Goal: Task Accomplishment & Management: Manage account settings

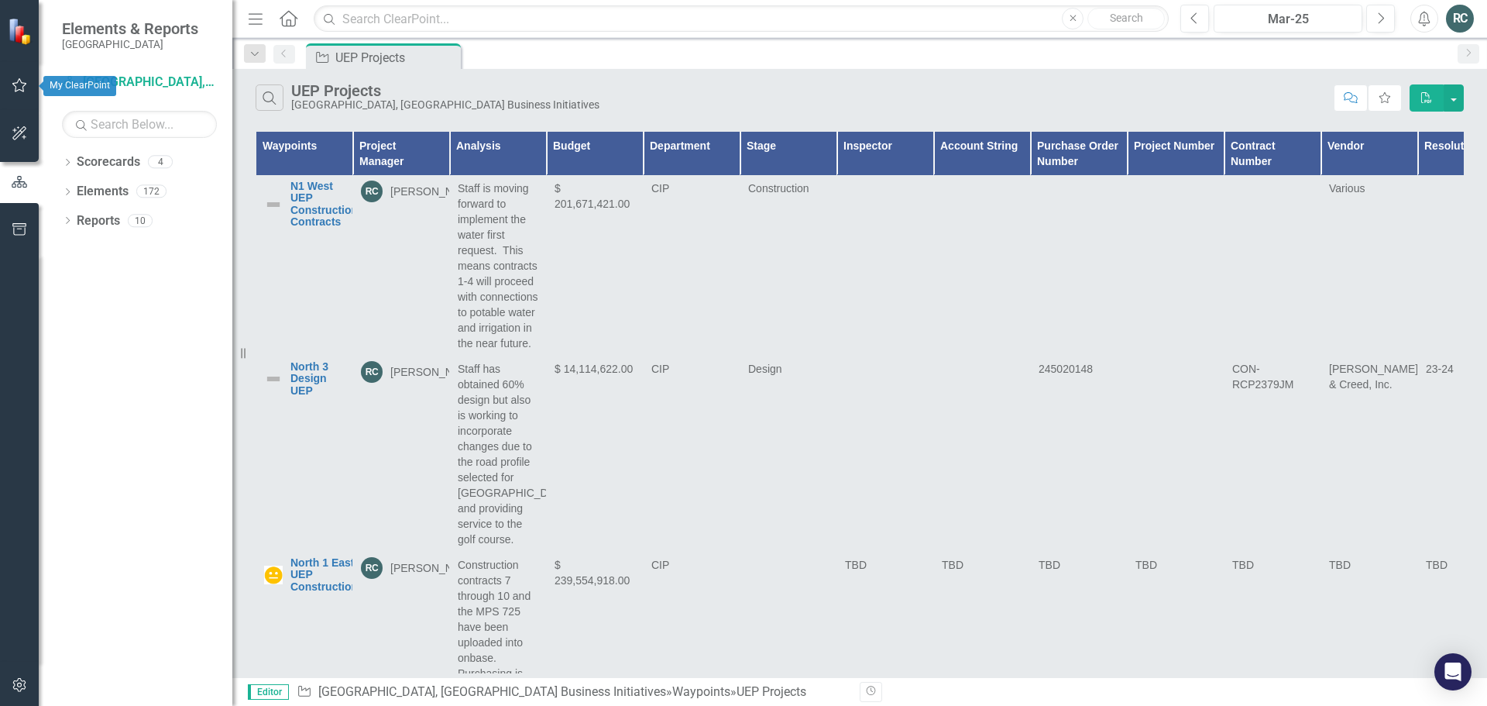
click at [17, 86] on icon "button" at bounding box center [20, 85] width 16 height 12
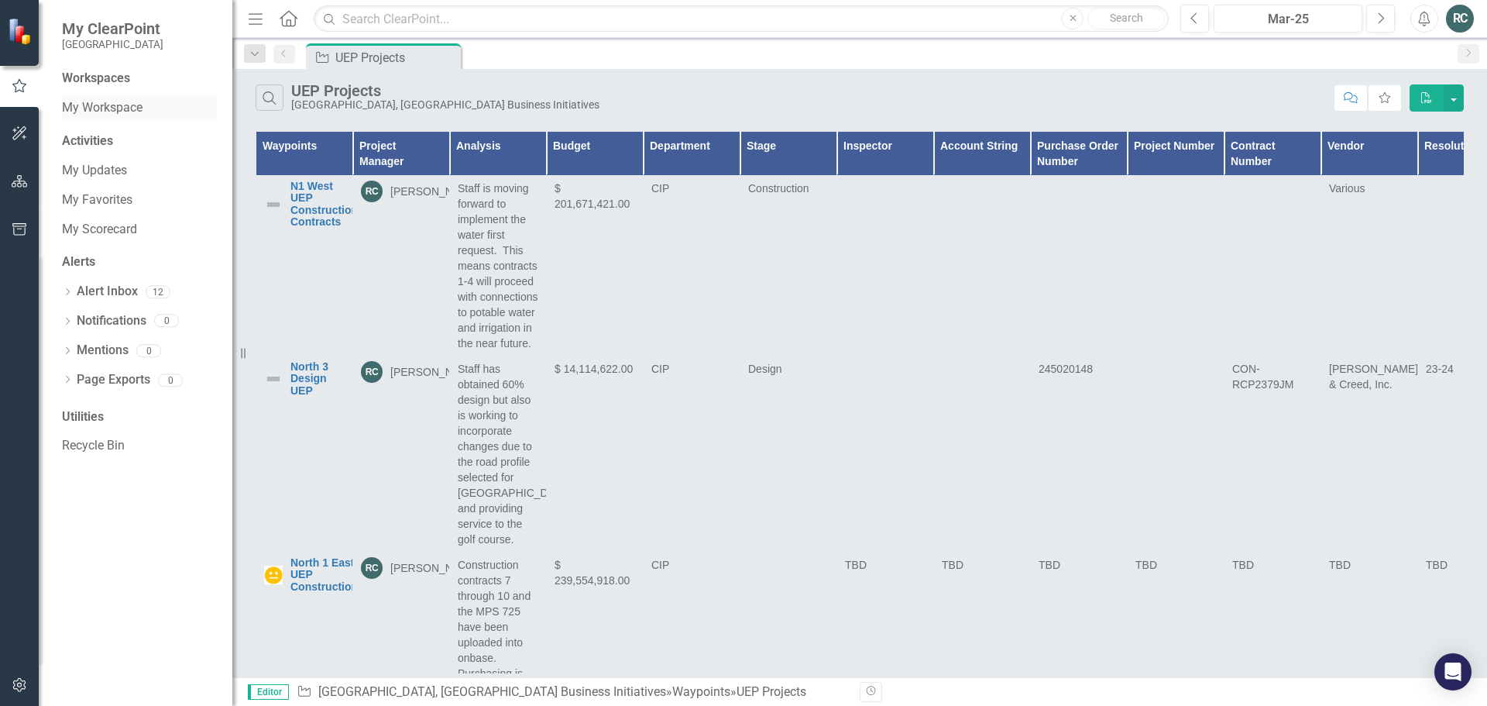
click at [129, 101] on link "My Workspace" at bounding box center [139, 108] width 155 height 18
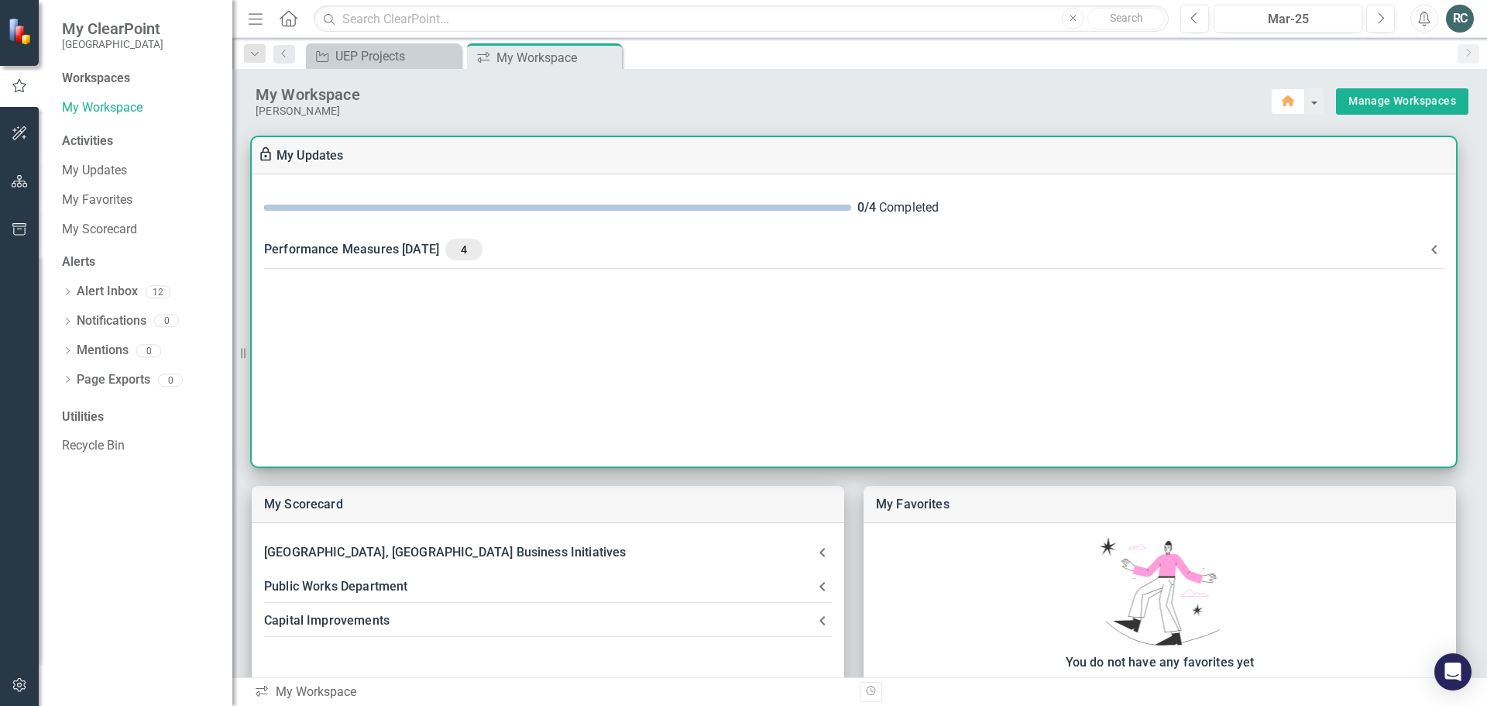
click at [442, 249] on div "Performance Measures [DATE] 4" at bounding box center [844, 250] width 1161 height 22
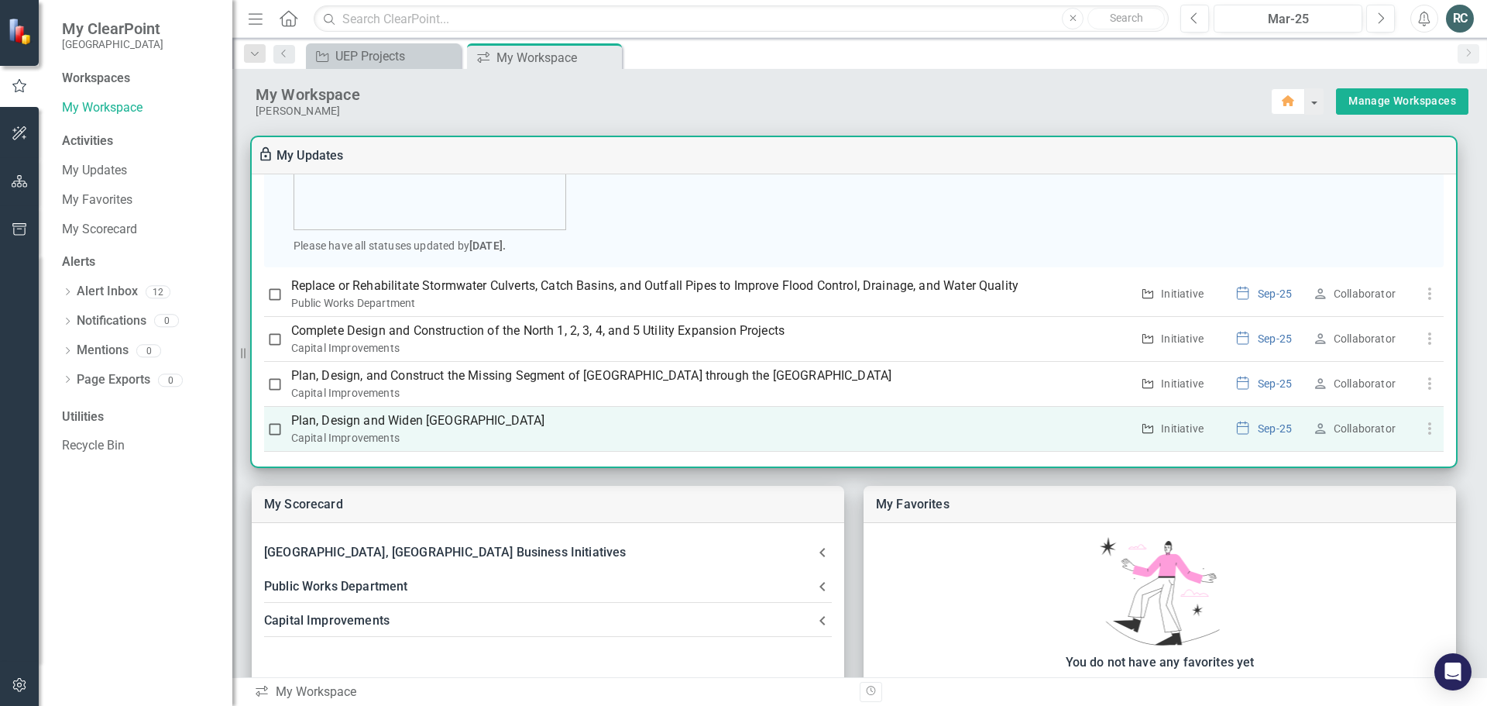
scroll to position [283, 0]
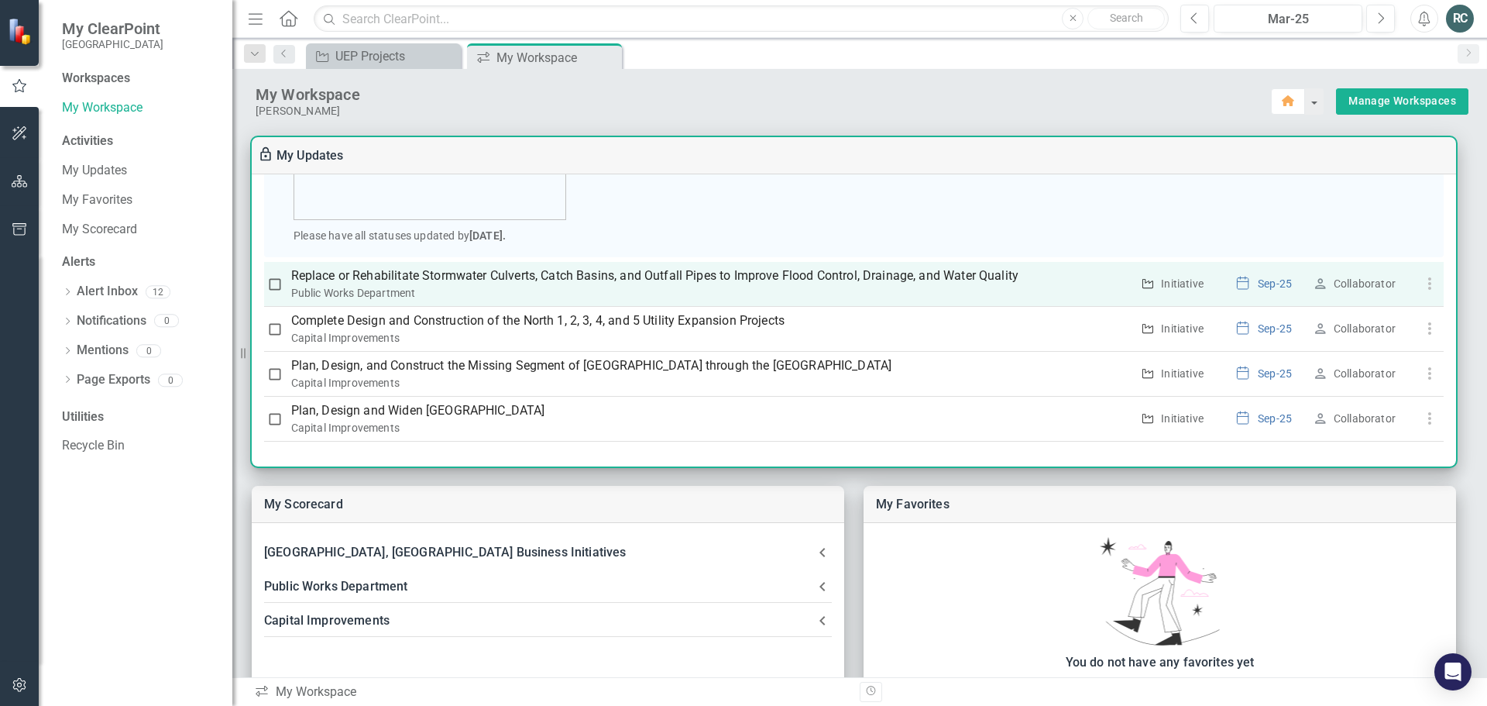
click at [740, 275] on p "Replace or Rehabilitate Stormwater Culverts, Catch Basins, and Outfall Pipes to…" at bounding box center [711, 275] width 840 height 19
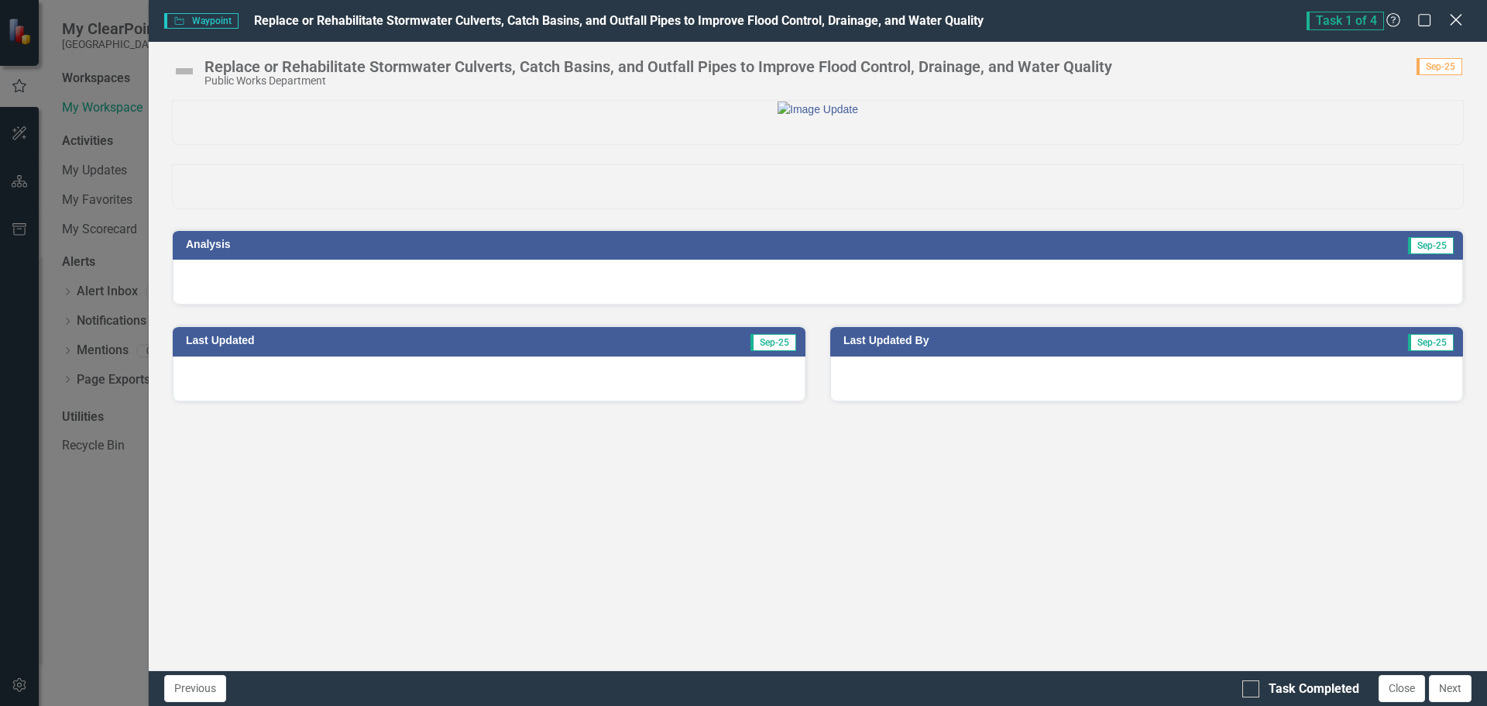
click at [1457, 18] on icon "Close" at bounding box center [1455, 19] width 19 height 15
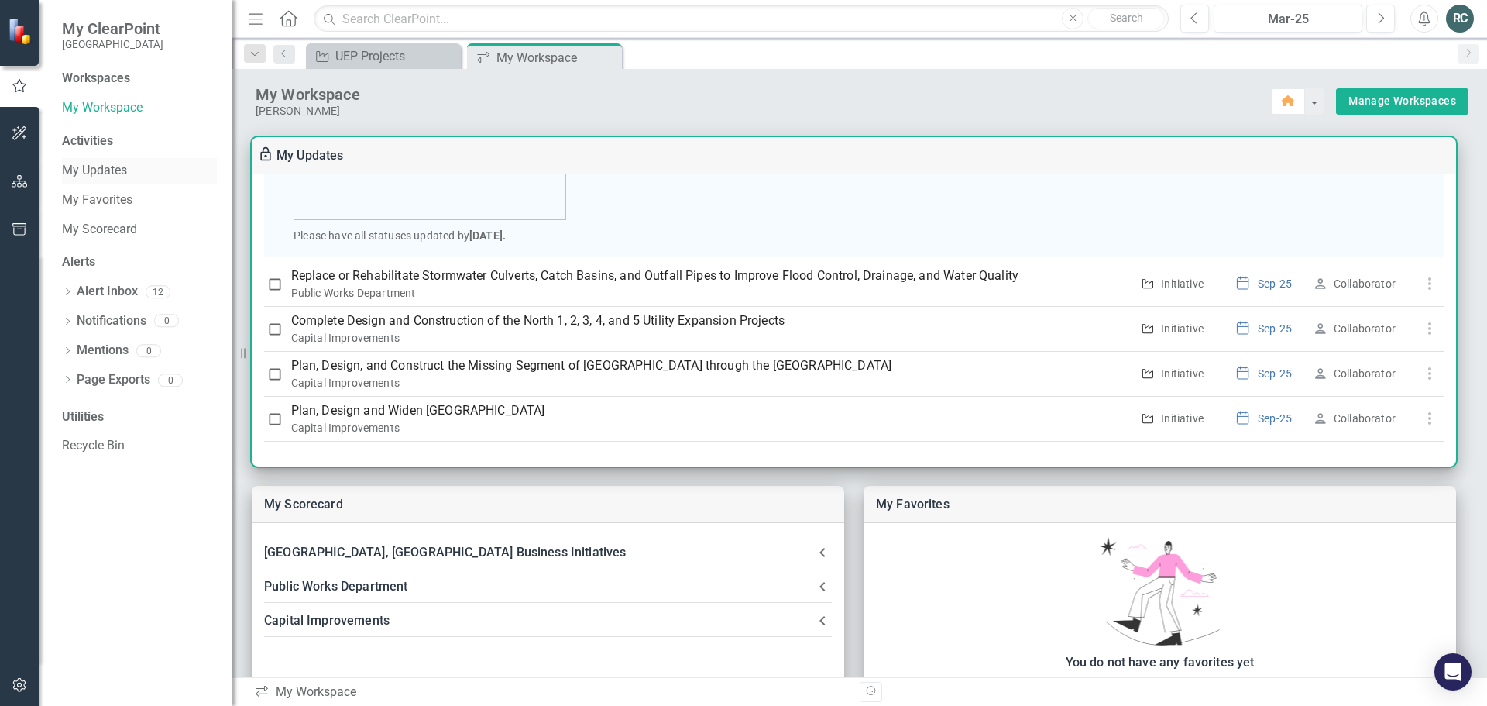
click at [107, 170] on link "My Updates" at bounding box center [139, 171] width 155 height 18
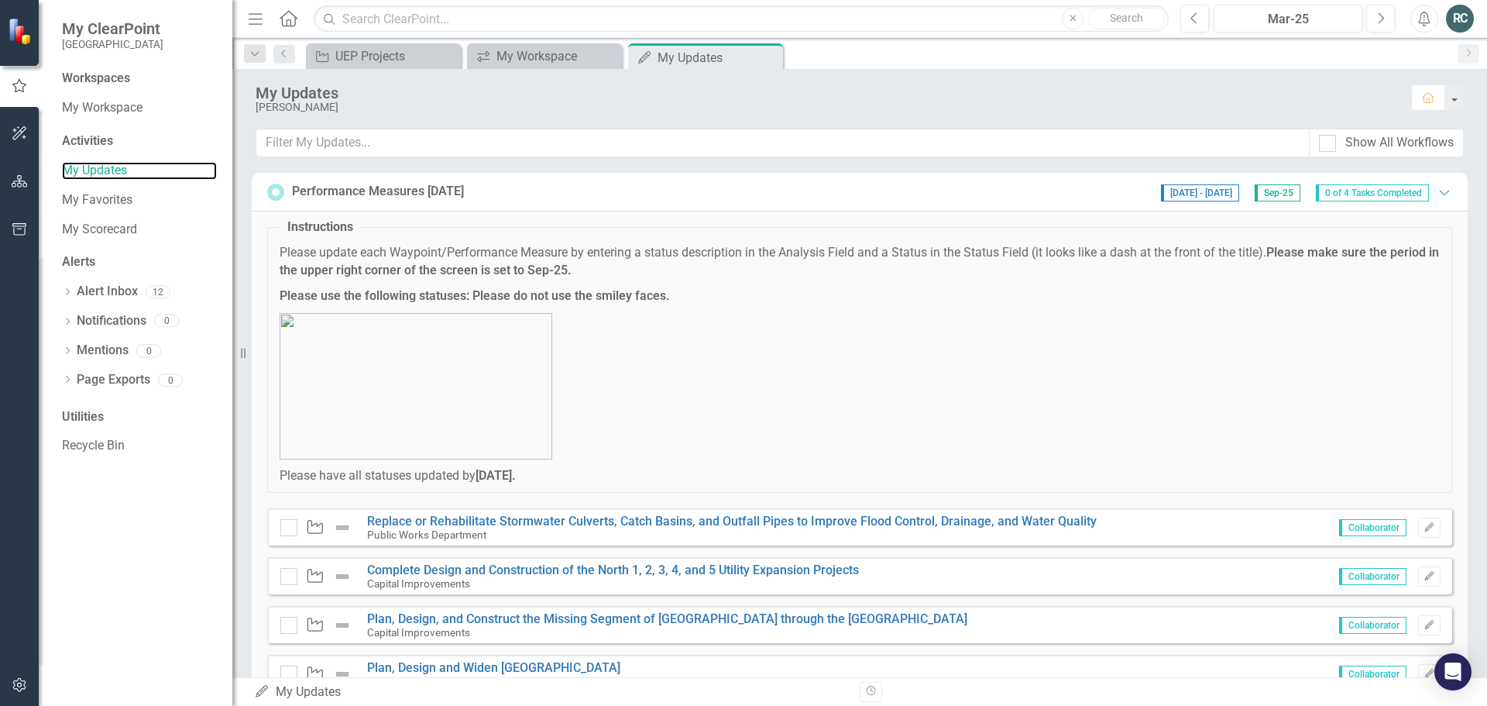
scroll to position [61, 0]
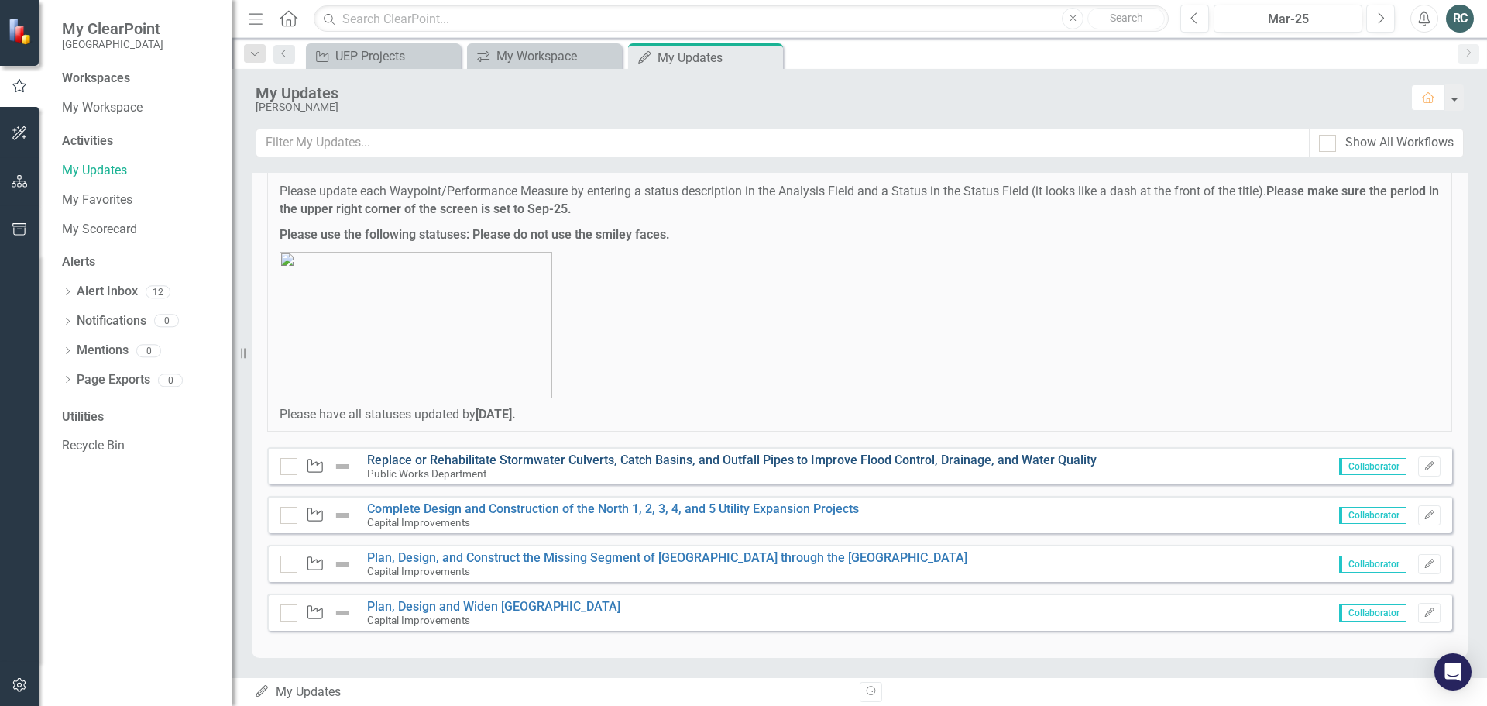
click at [635, 464] on link "Replace or Rehabilitate Stormwater Culverts, Catch Basins, and Outfall Pipes to…" at bounding box center [732, 459] width 730 height 15
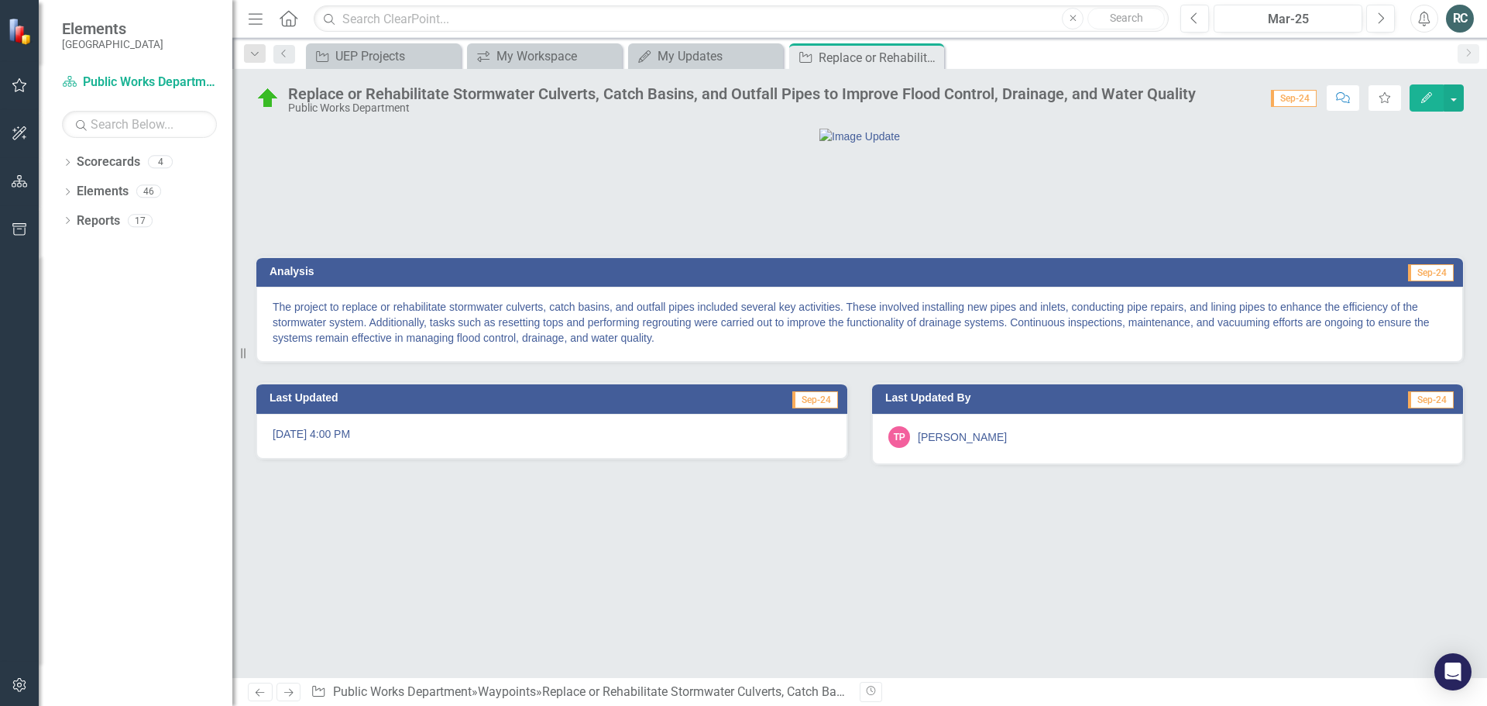
click at [1435, 101] on button "Edit" at bounding box center [1427, 97] width 34 height 27
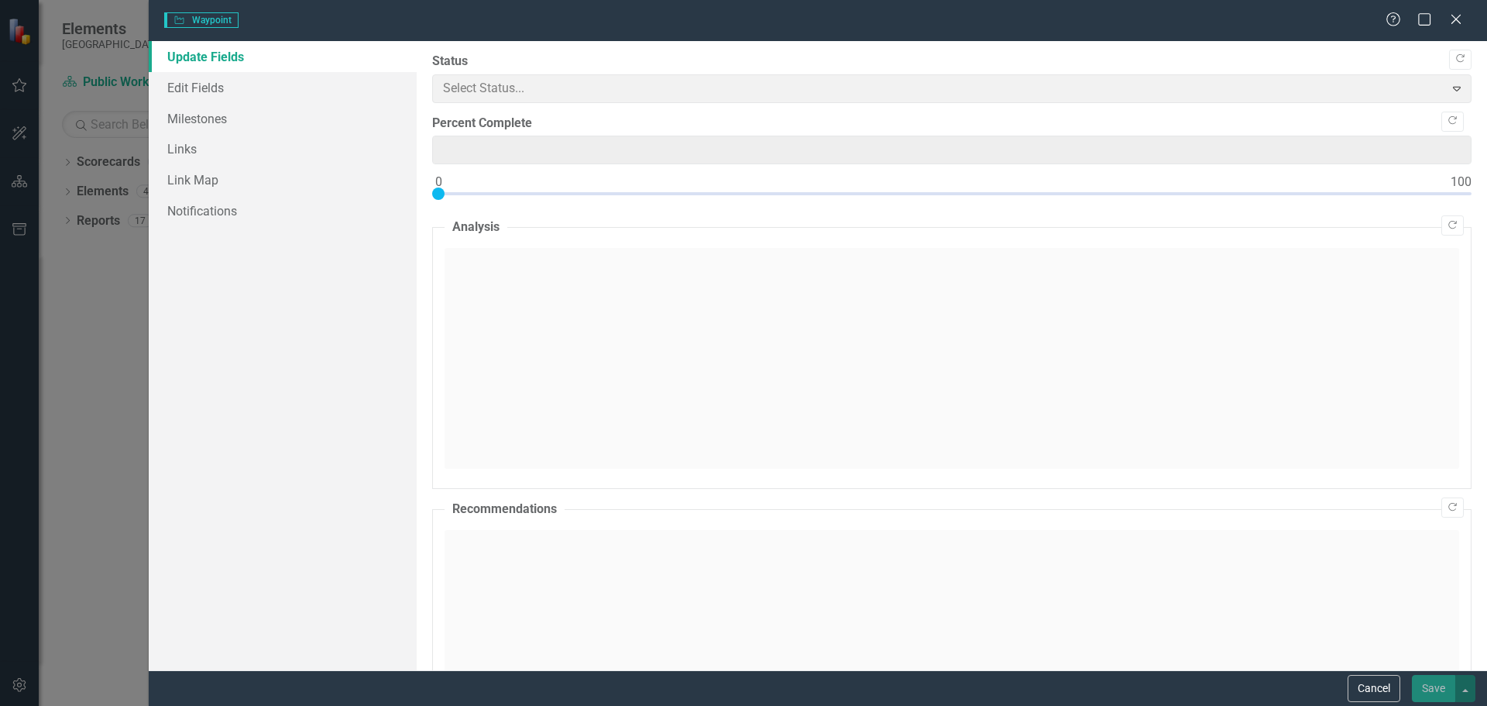
type input "100"
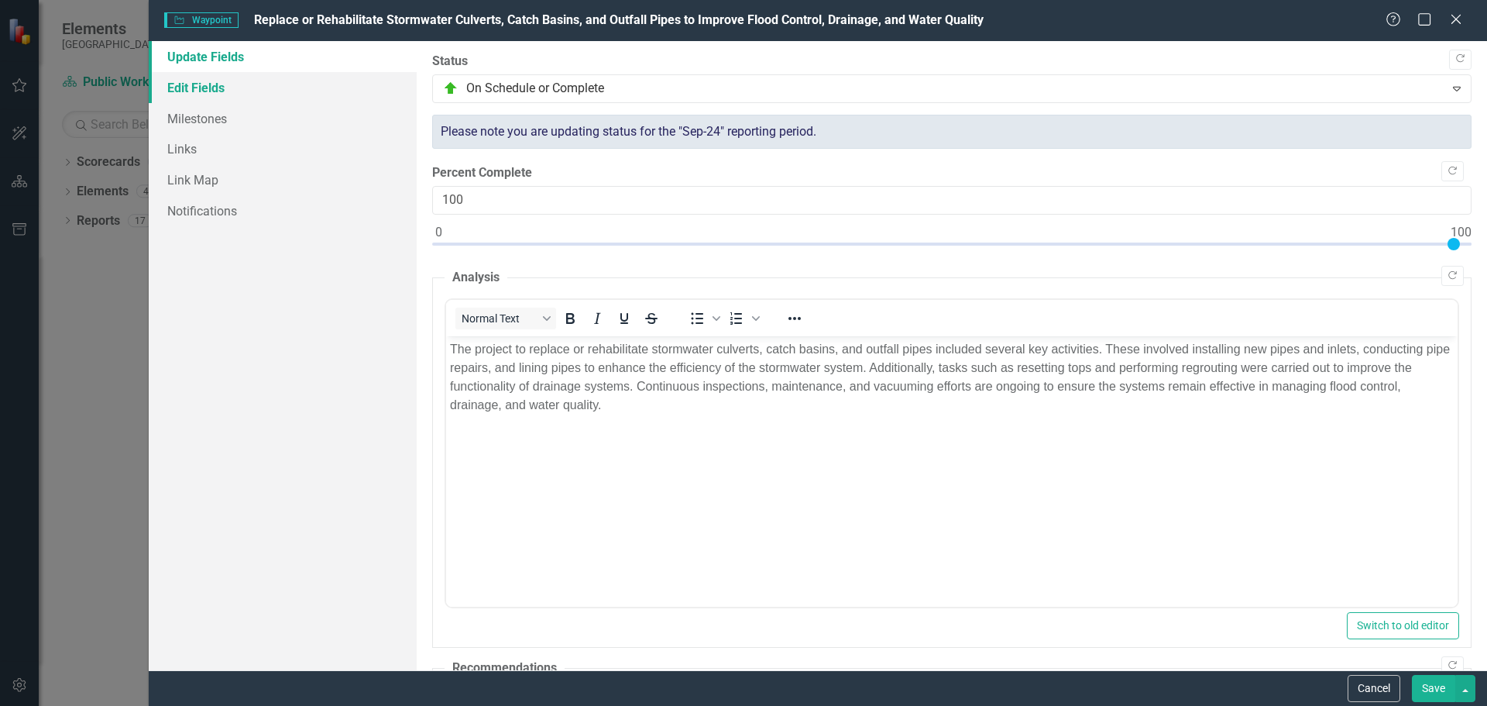
click at [213, 85] on link "Edit Fields" at bounding box center [283, 87] width 268 height 31
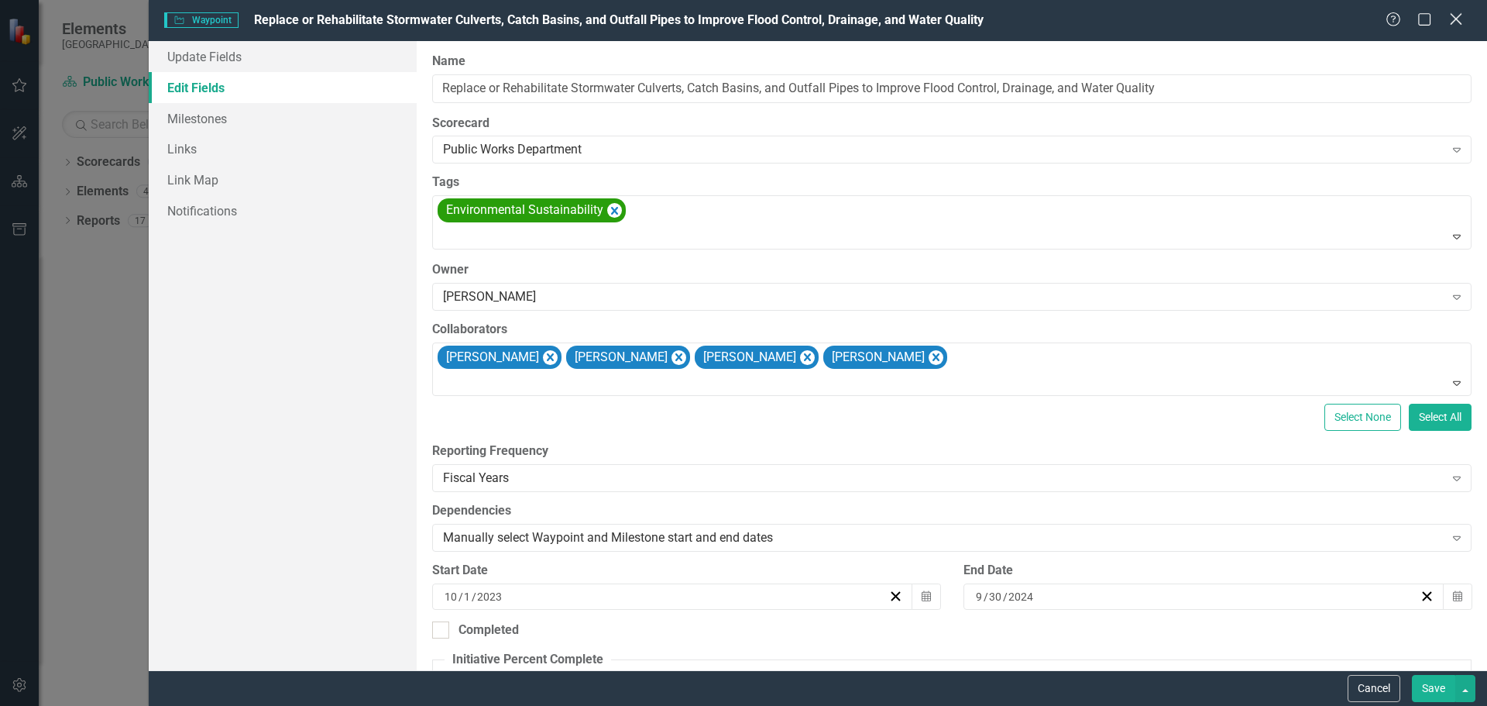
click at [1457, 20] on icon at bounding box center [1456, 19] width 12 height 12
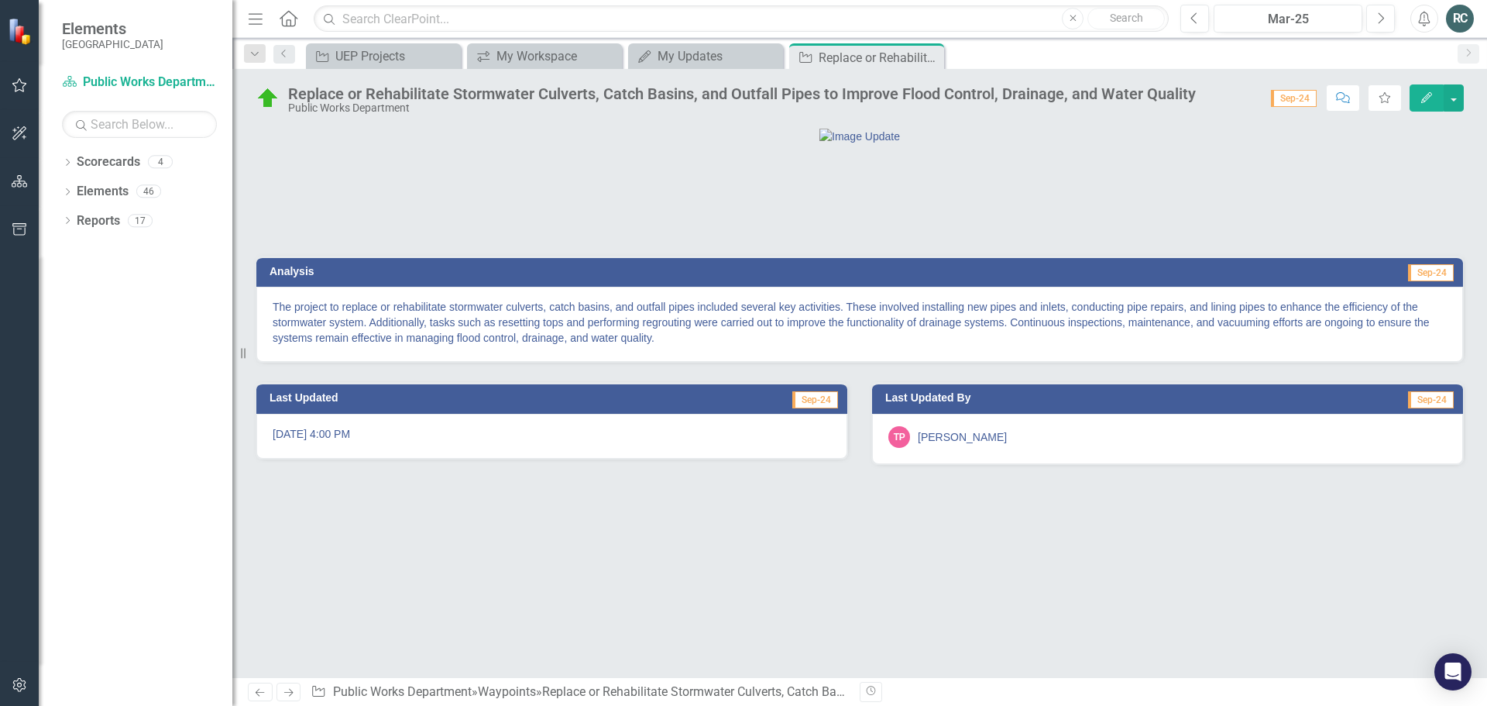
click at [1421, 94] on icon "Edit" at bounding box center [1427, 97] width 14 height 11
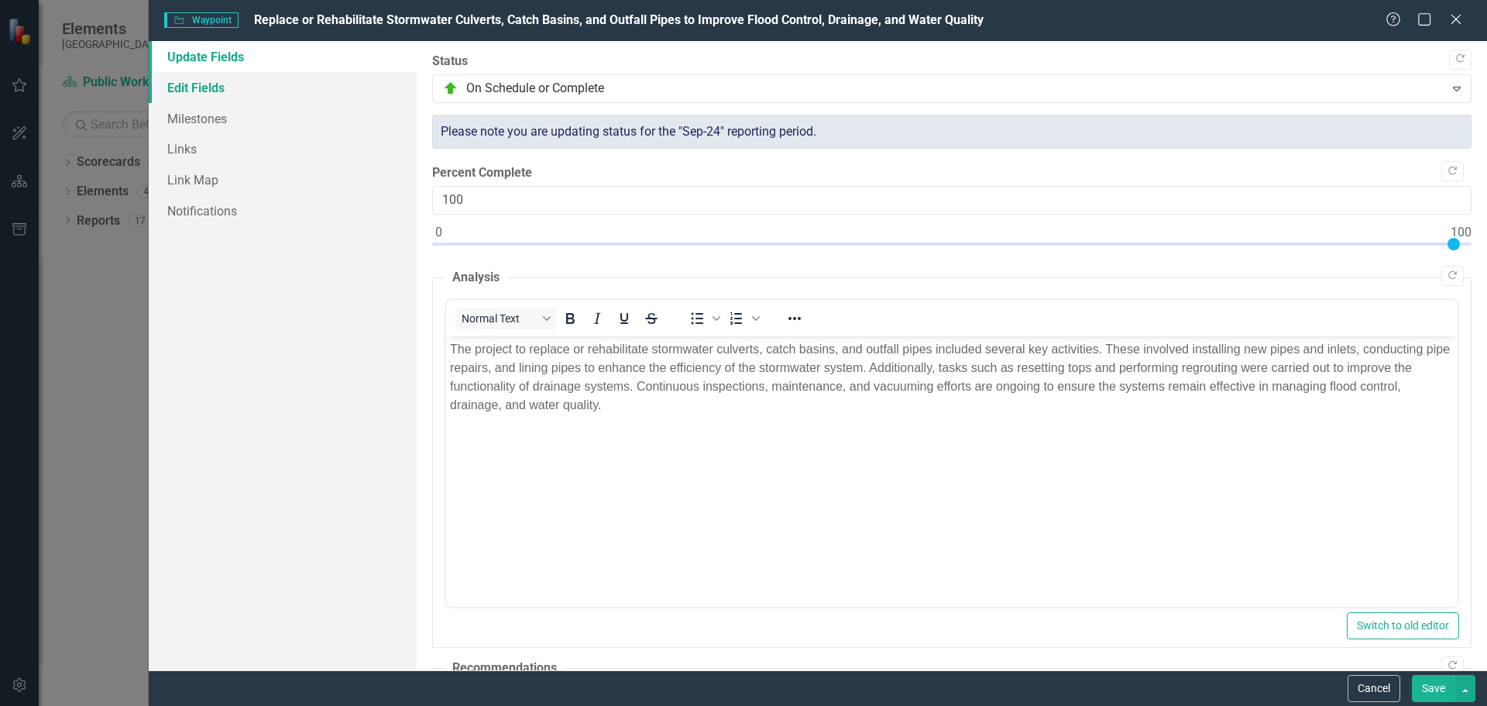
click at [224, 82] on link "Edit Fields" at bounding box center [283, 87] width 268 height 31
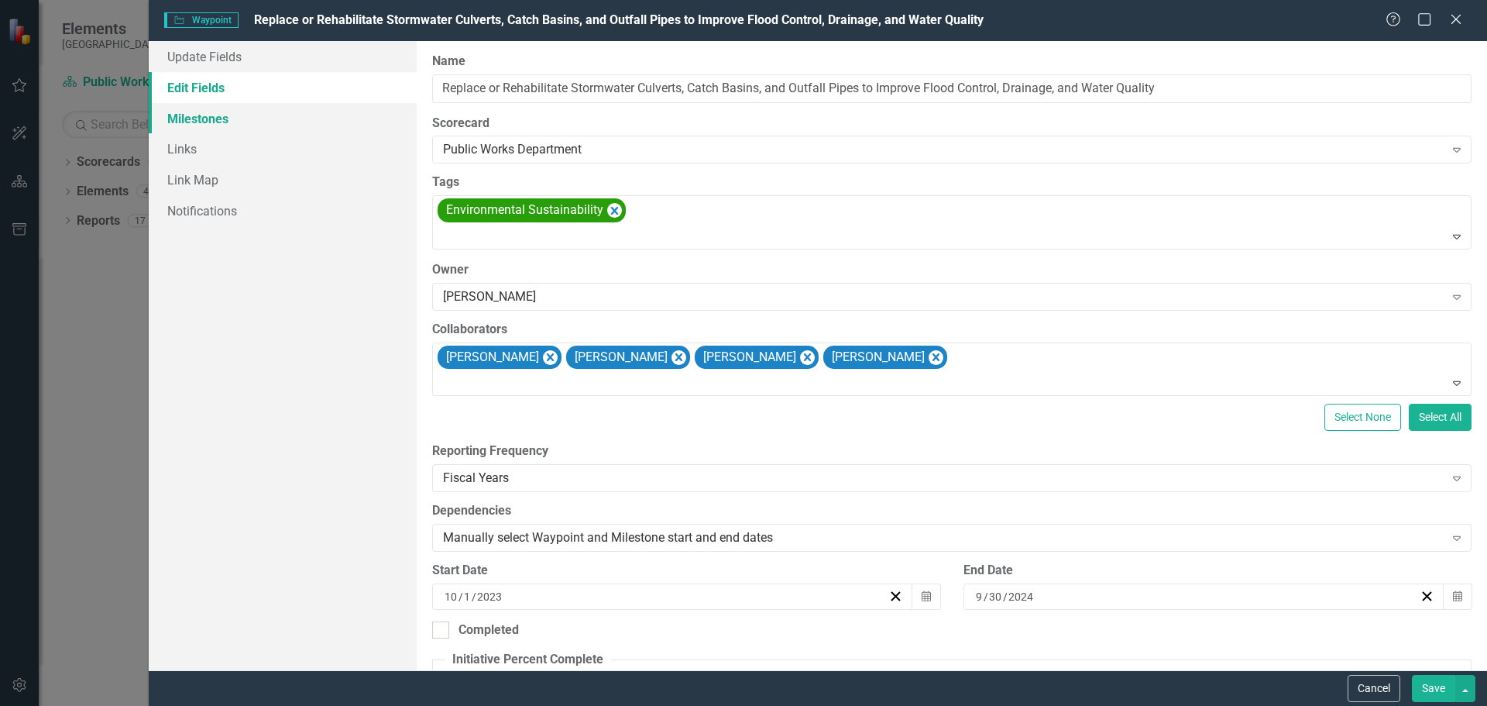
click at [224, 115] on link "Milestones" at bounding box center [283, 118] width 268 height 31
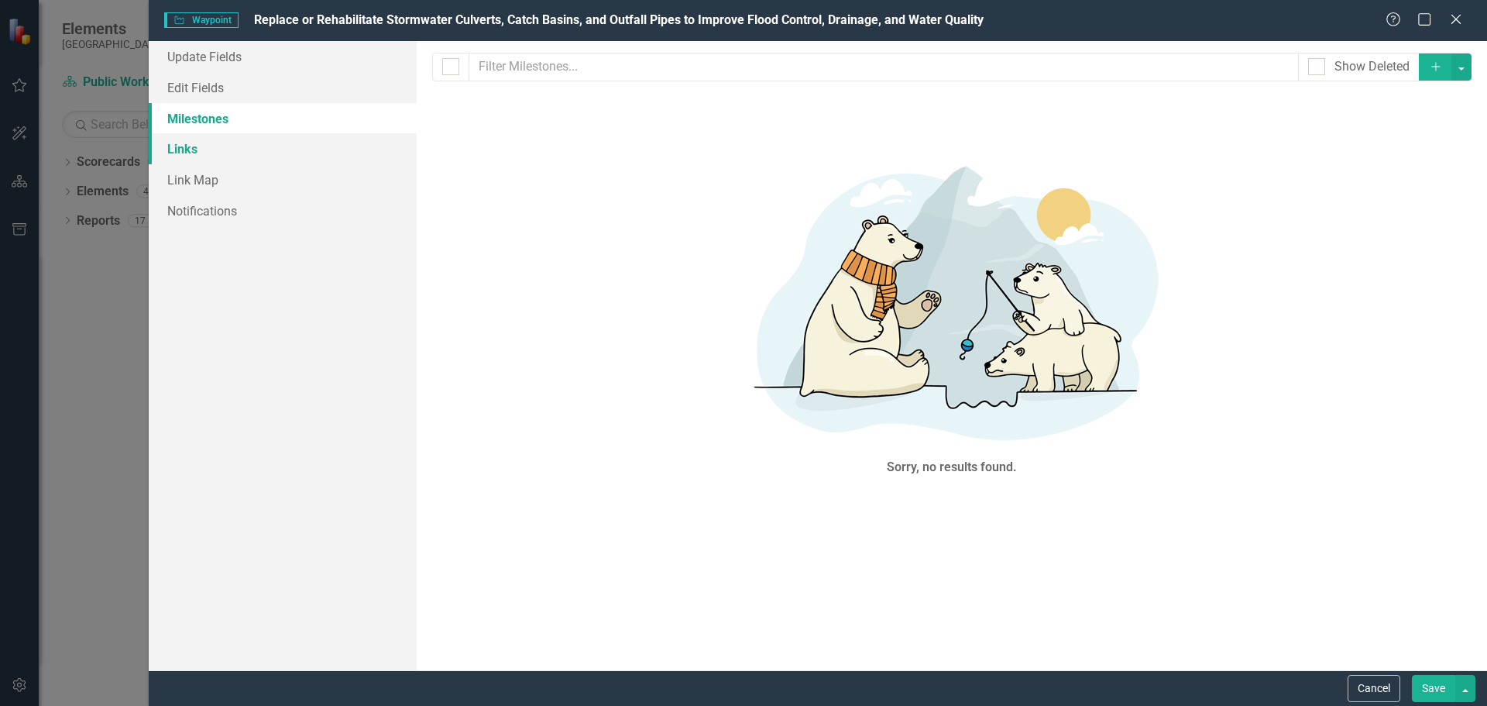
click at [181, 145] on link "Links" at bounding box center [283, 148] width 268 height 31
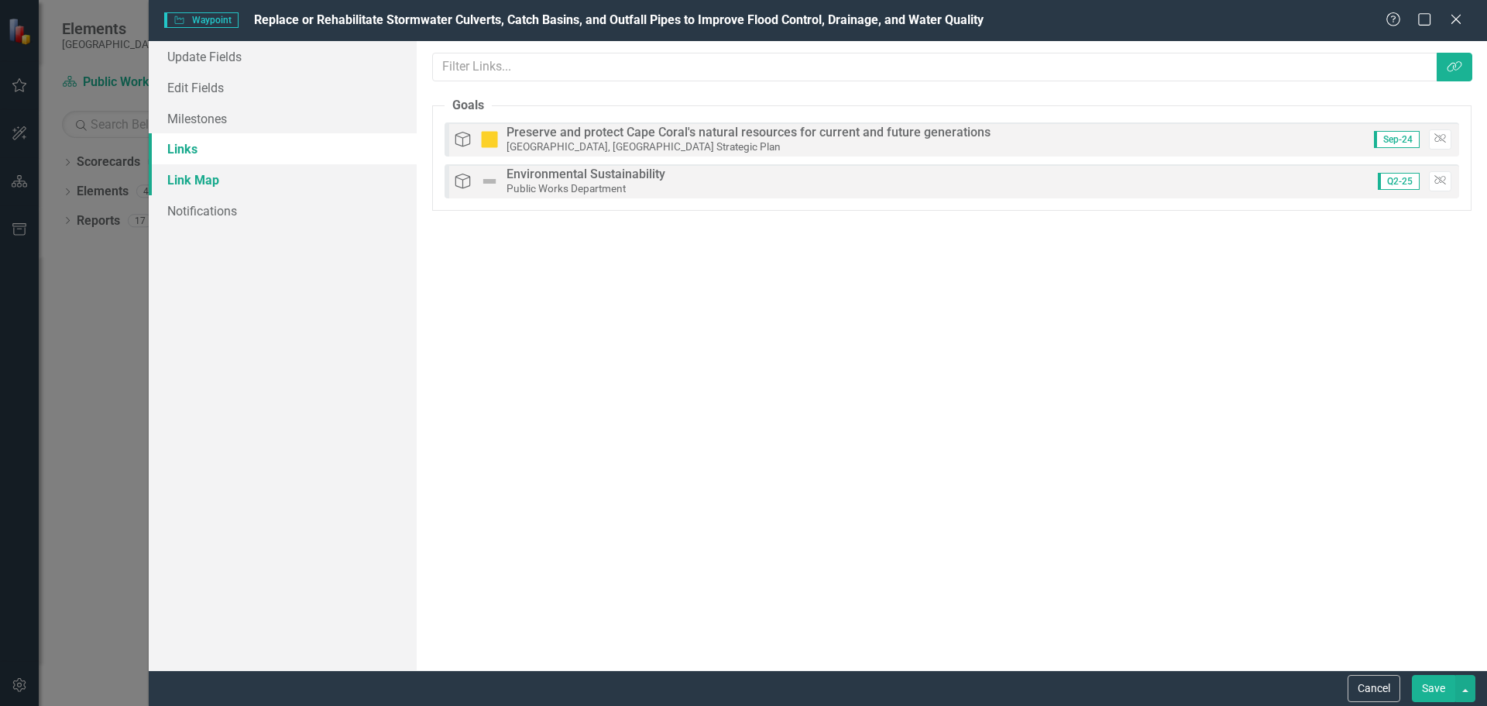
click at [193, 169] on link "Link Map" at bounding box center [283, 179] width 268 height 31
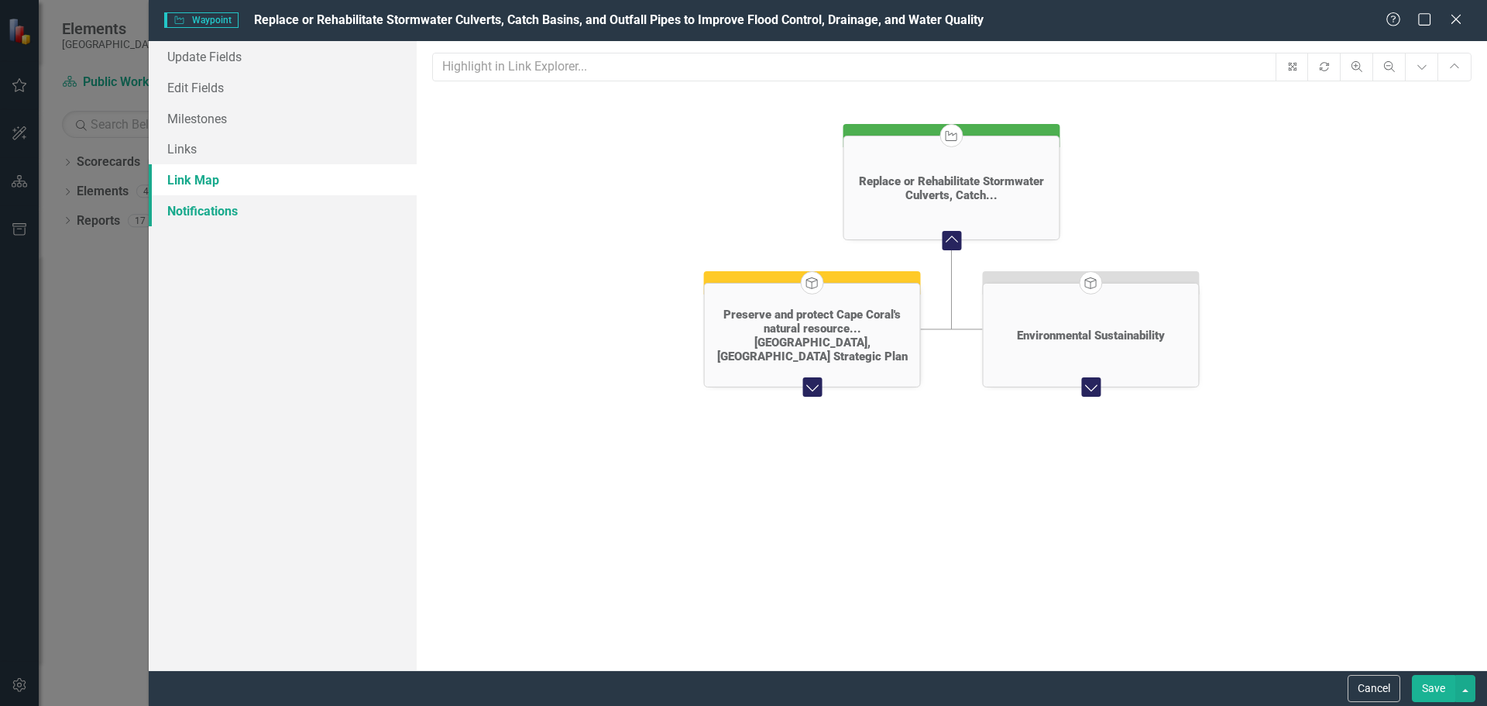
click at [215, 215] on link "Notifications" at bounding box center [283, 210] width 268 height 31
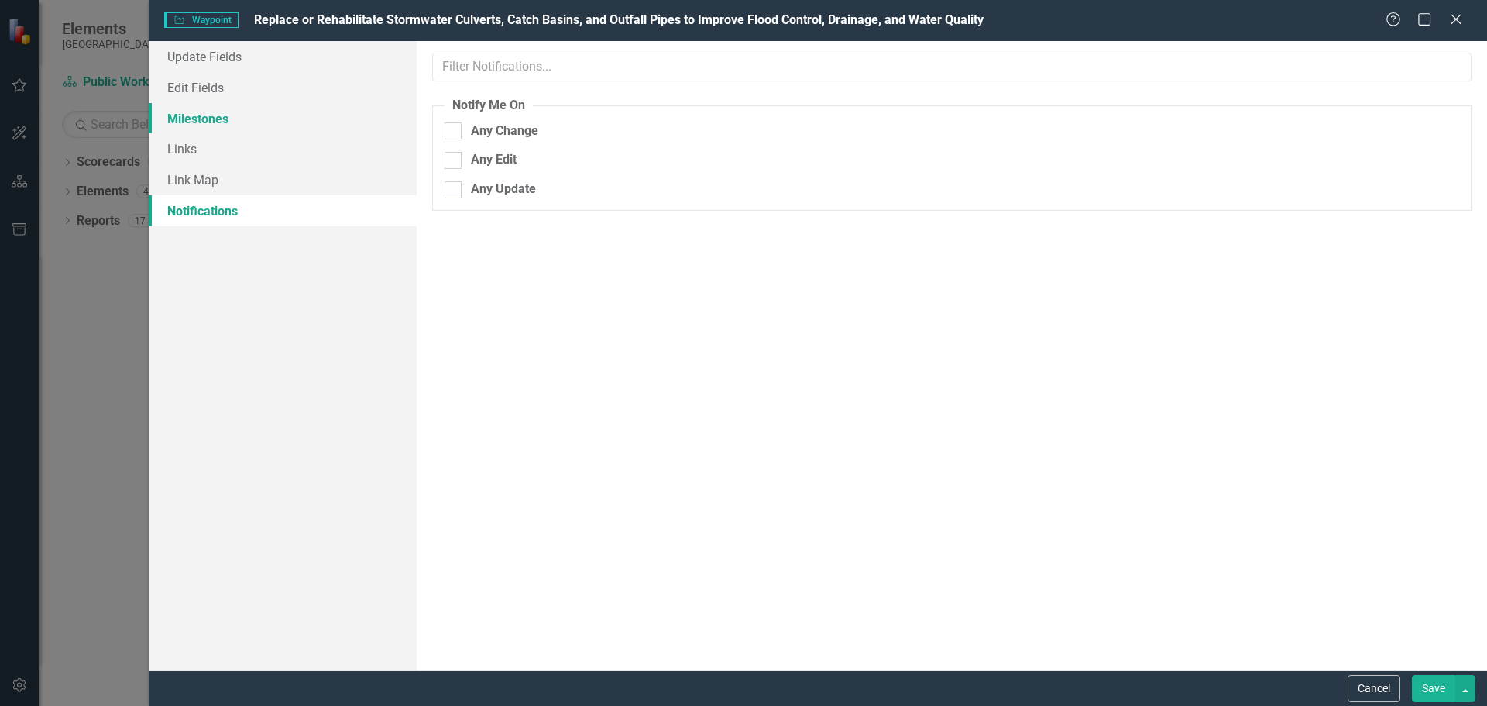
click at [204, 112] on link "Milestones" at bounding box center [283, 118] width 268 height 31
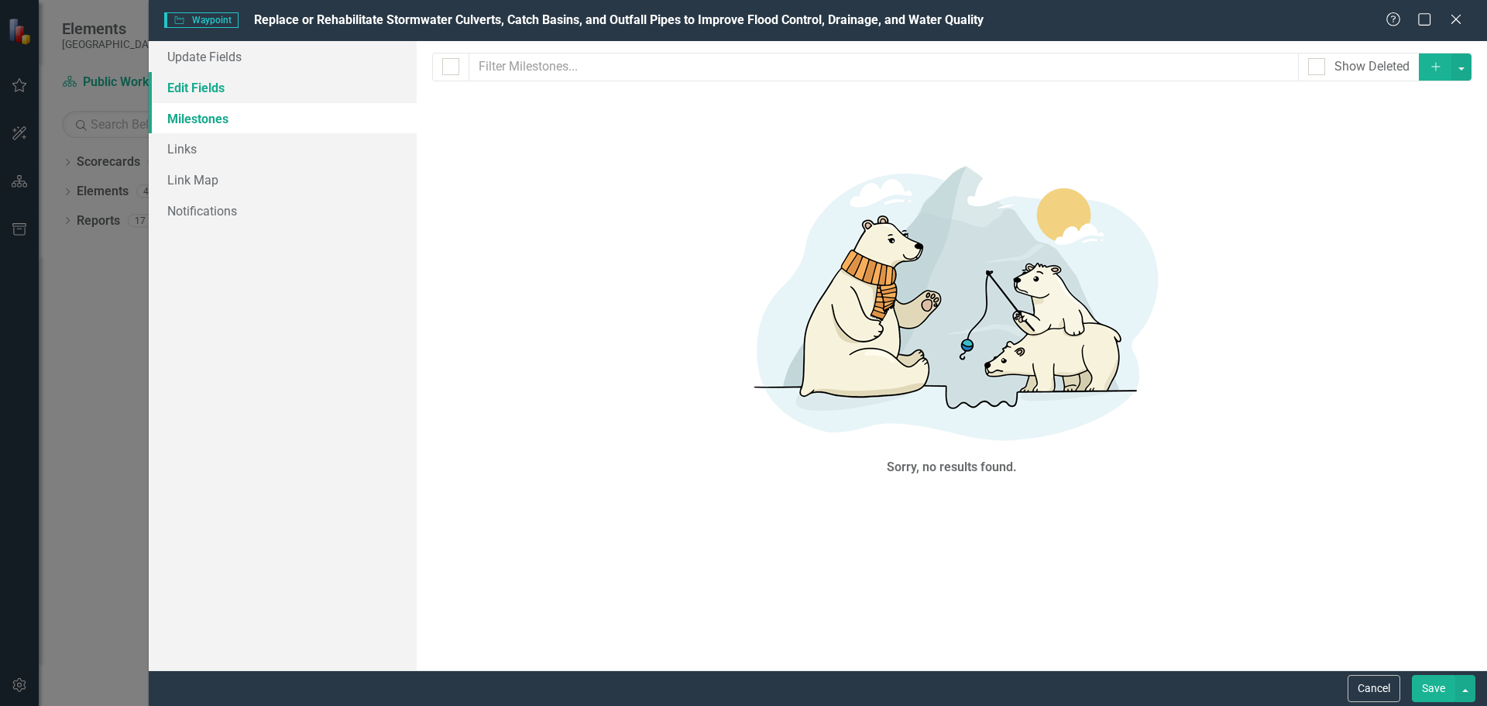
click at [218, 84] on link "Edit Fields" at bounding box center [283, 87] width 268 height 31
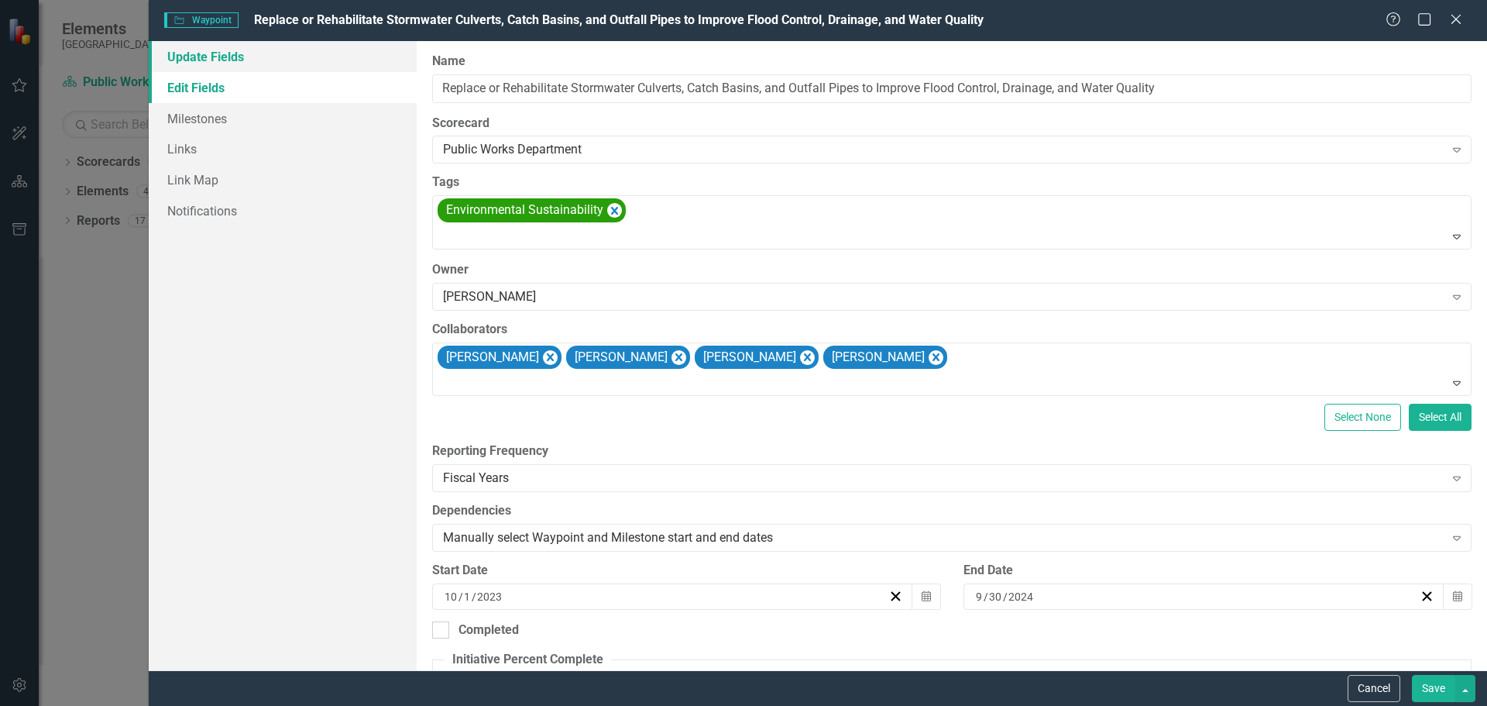
click at [214, 57] on link "Update Fields" at bounding box center [283, 56] width 268 height 31
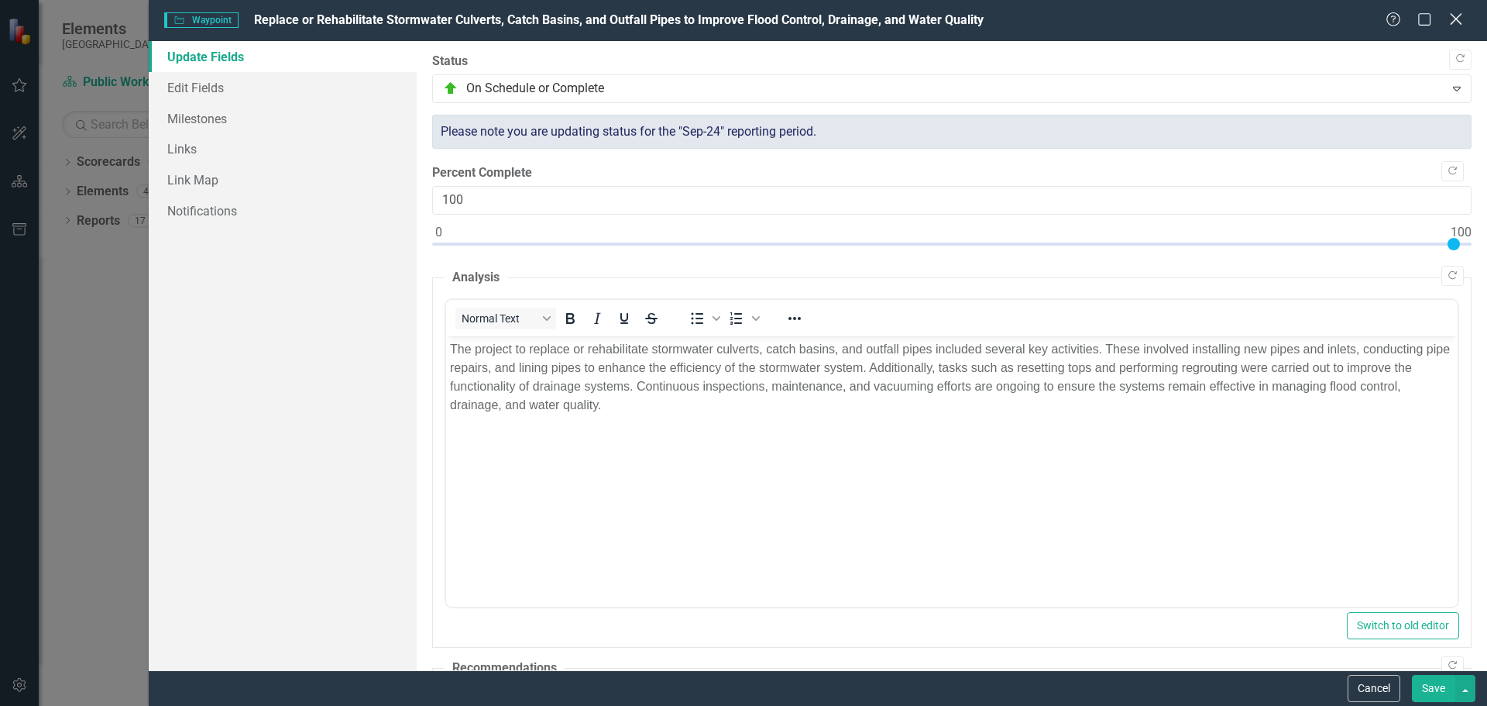
click at [1459, 18] on icon at bounding box center [1456, 19] width 12 height 12
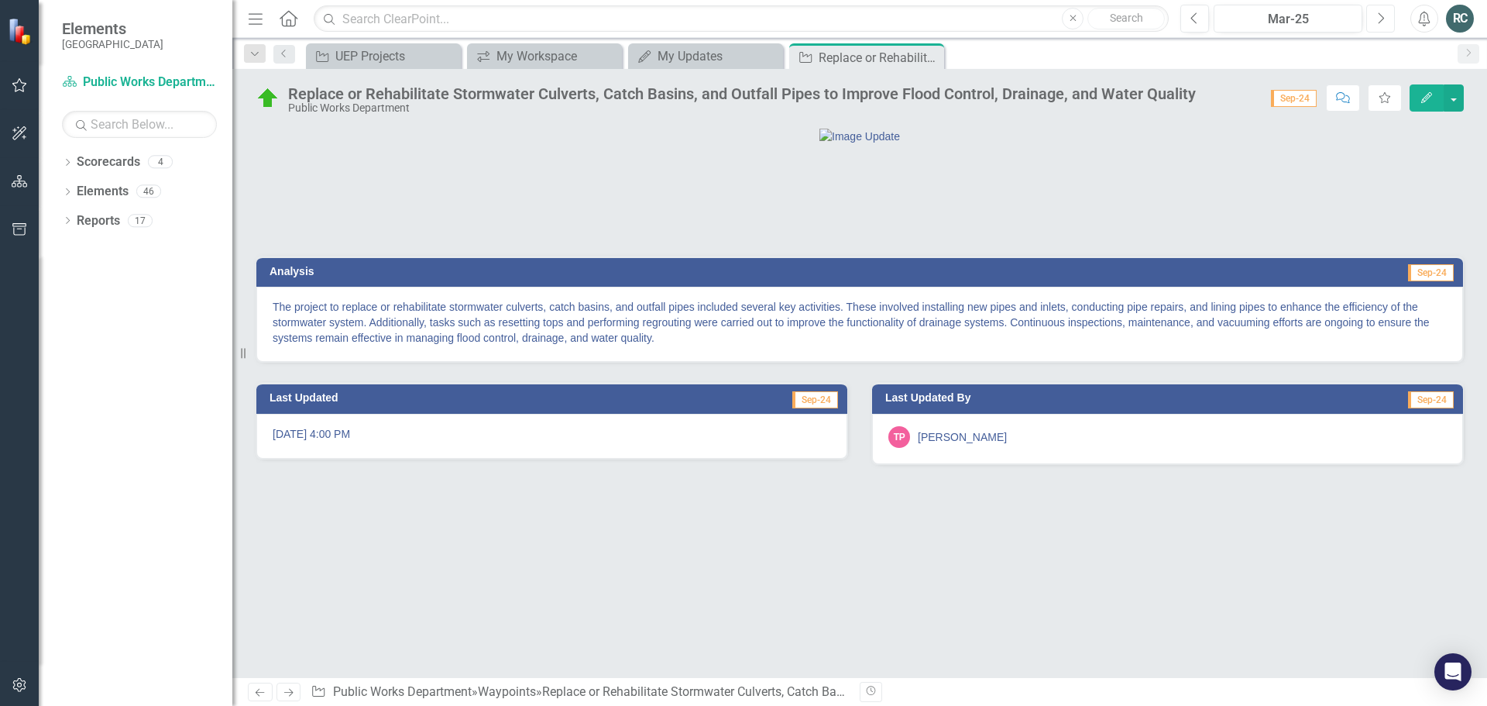
click at [1380, 20] on icon "Next" at bounding box center [1380, 19] width 9 height 14
click at [1296, 92] on span "Sep-24" at bounding box center [1294, 98] width 46 height 17
click at [1298, 99] on span "Sep-24" at bounding box center [1294, 98] width 46 height 17
click at [1382, 17] on icon "Next" at bounding box center [1380, 19] width 9 height 14
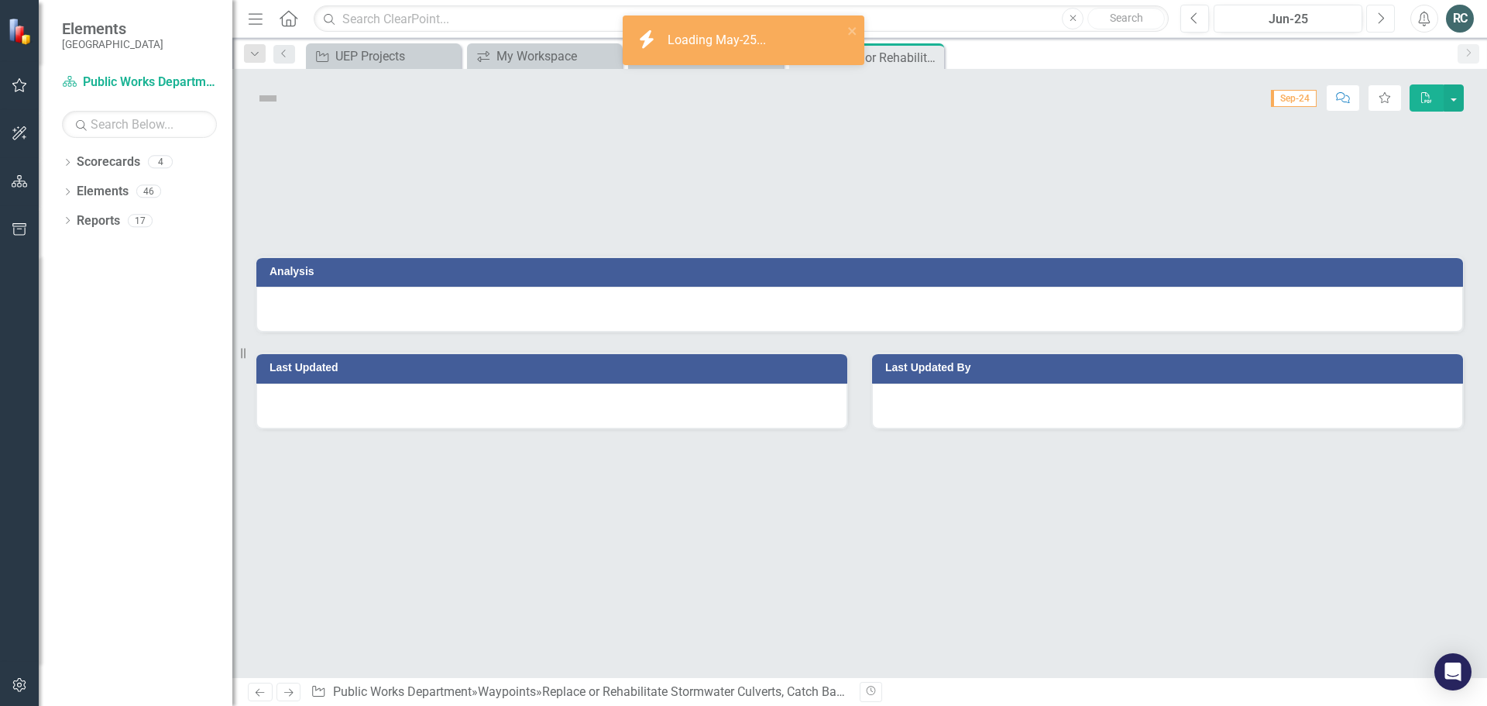
click at [1382, 17] on icon "Next" at bounding box center [1380, 19] width 9 height 14
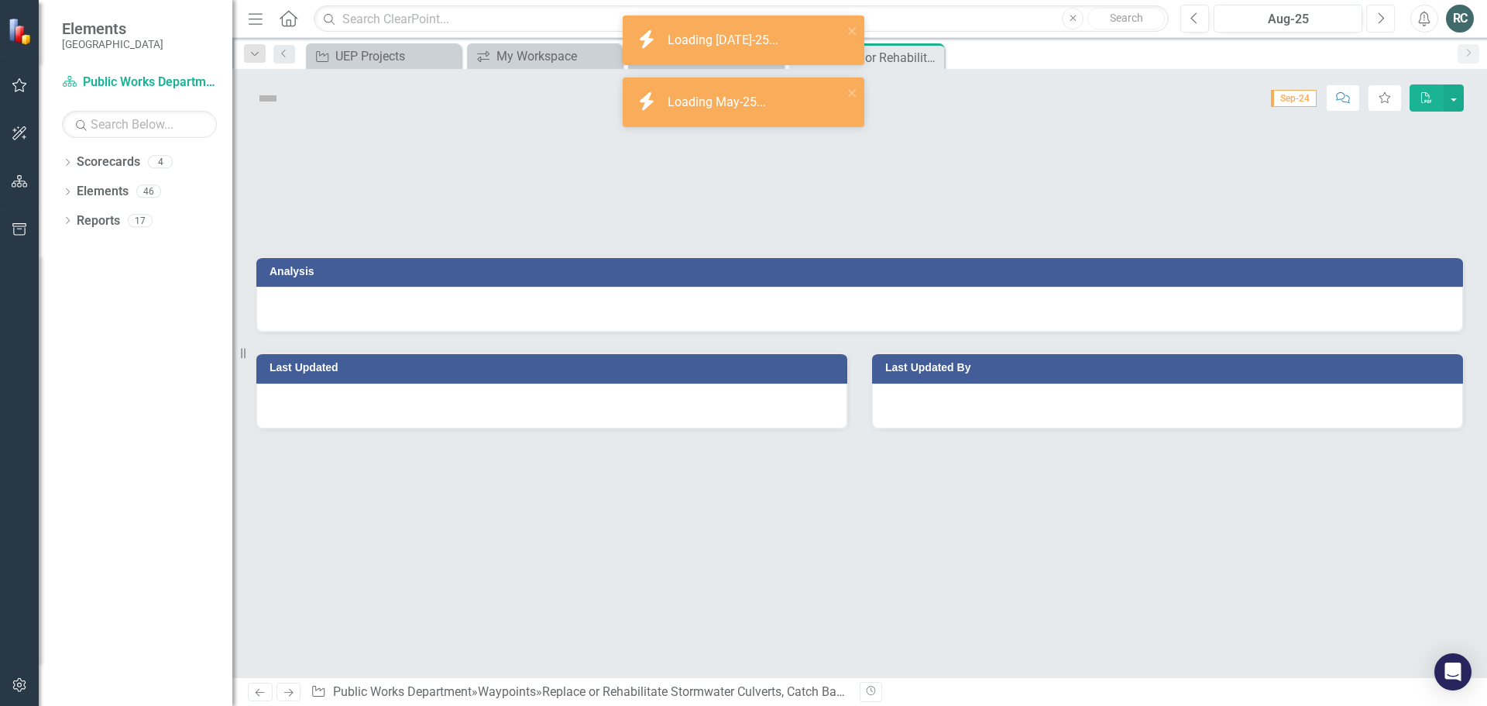
click at [1382, 17] on icon "Next" at bounding box center [1380, 19] width 9 height 14
